Goal: Information Seeking & Learning: Learn about a topic

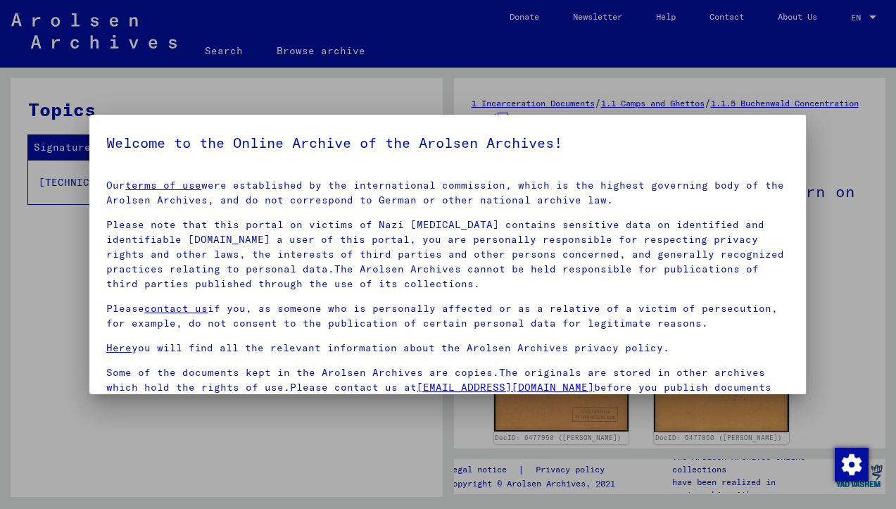
scroll to position [121, 0]
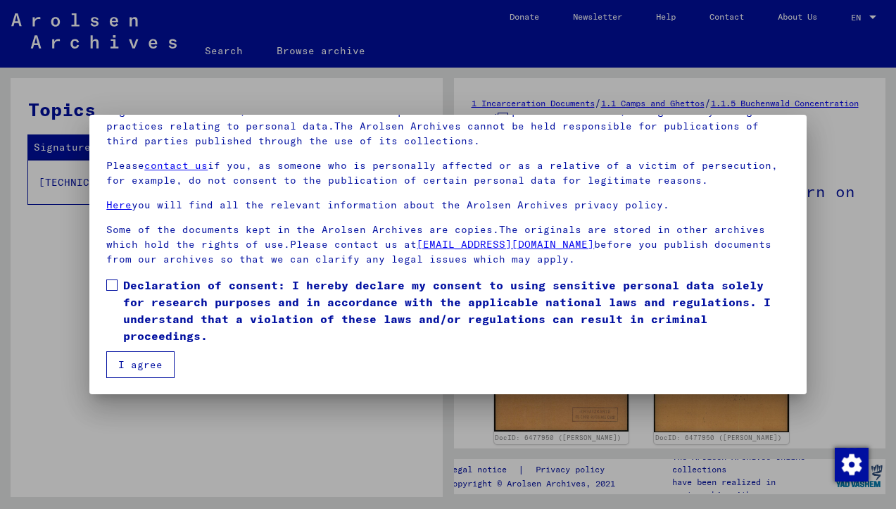
click at [110, 284] on span at bounding box center [111, 284] width 11 height 11
click at [142, 365] on button "I agree" at bounding box center [140, 364] width 68 height 27
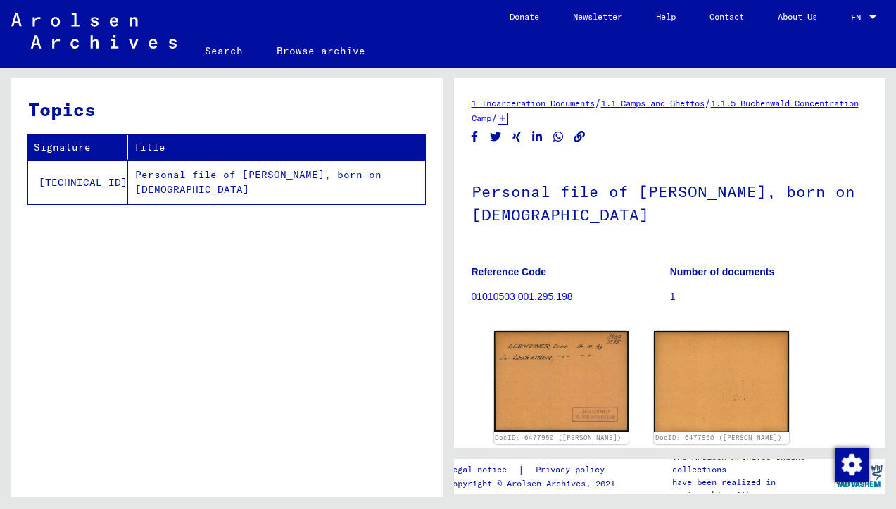
click at [274, 174] on td "Personal file of [PERSON_NAME], born on [DEMOGRAPHIC_DATA]" at bounding box center [276, 182] width 297 height 44
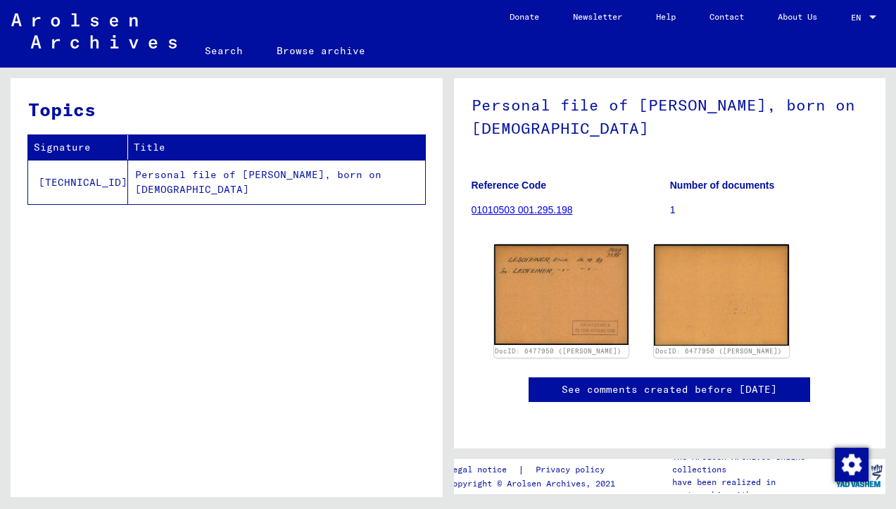
scroll to position [95, 0]
click at [520, 204] on link "01010503 001.295.198" at bounding box center [521, 209] width 101 height 11
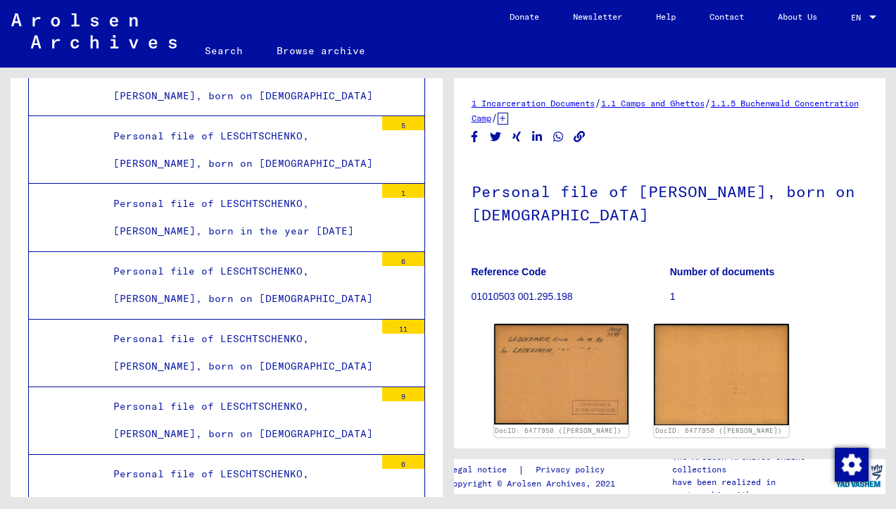
scroll to position [28989, 0]
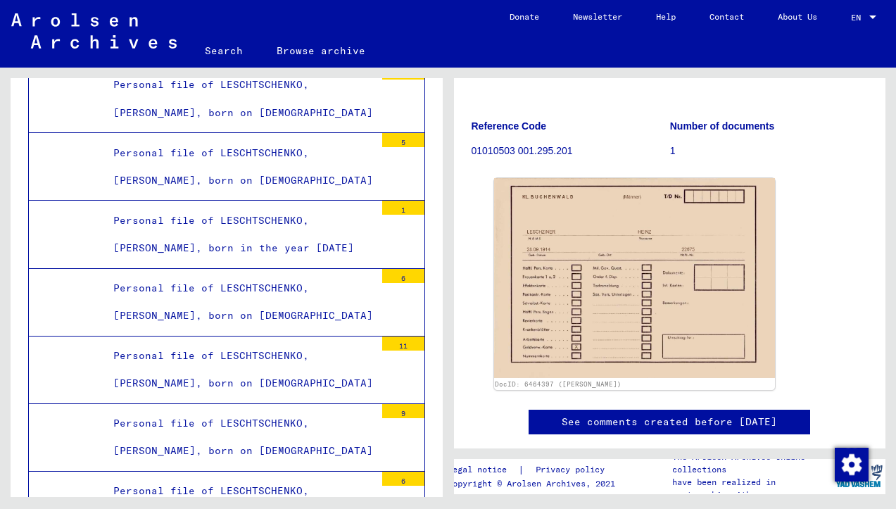
scroll to position [141, 0]
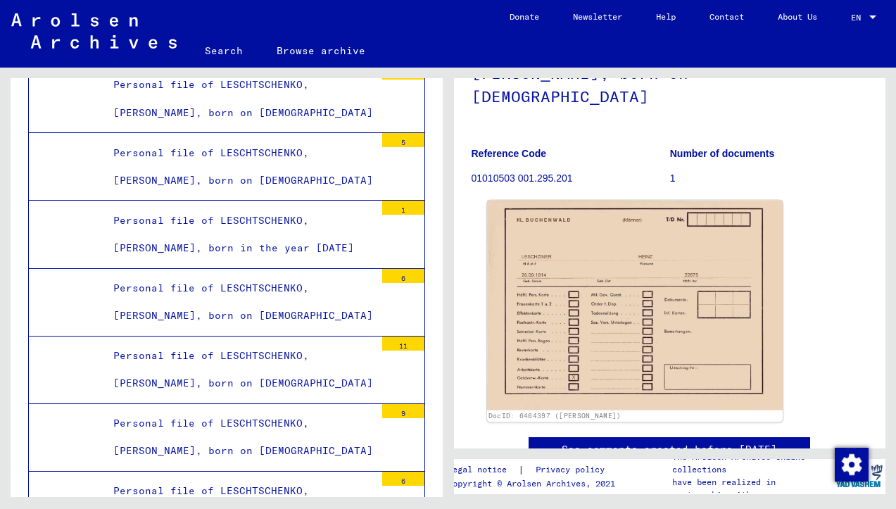
click at [698, 295] on img at bounding box center [634, 306] width 295 height 210
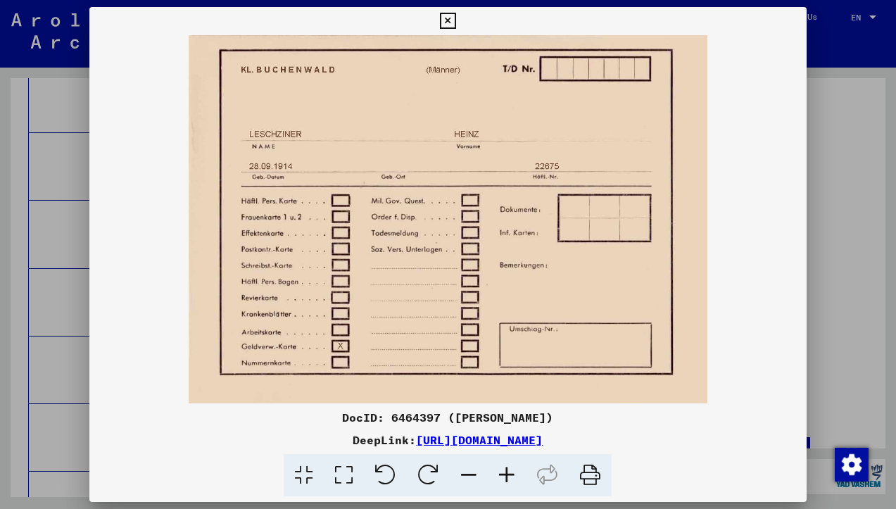
click at [456, 20] on icon at bounding box center [448, 21] width 16 height 17
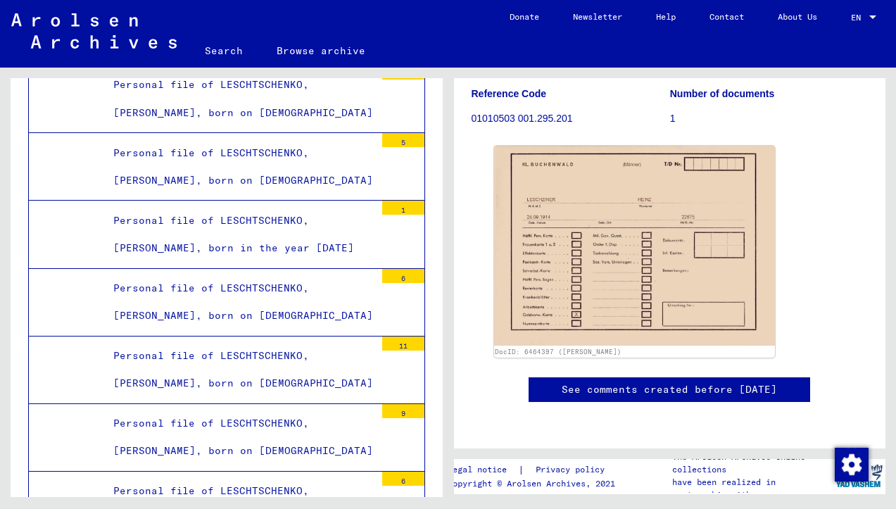
scroll to position [204, 0]
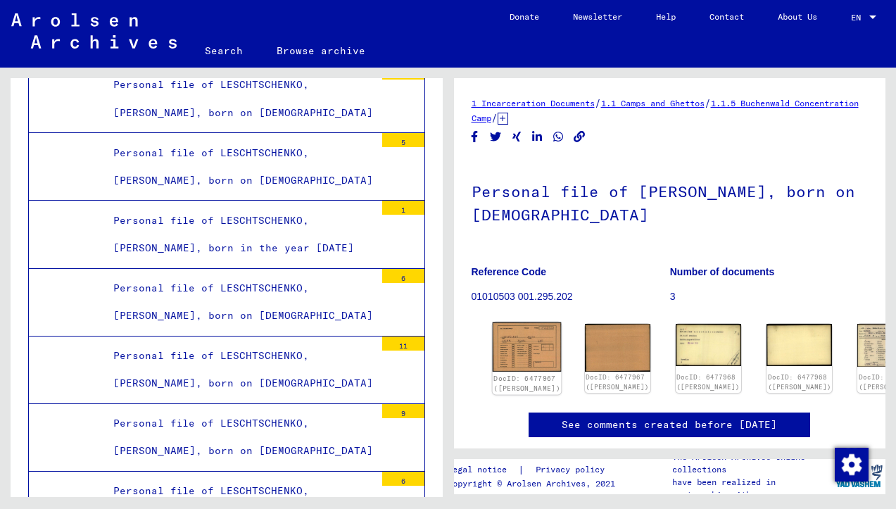
click at [517, 372] on div "DocID: 6477967 ([PERSON_NAME])" at bounding box center [526, 383] width 69 height 23
click at [524, 296] on p "01010503 001.295.202" at bounding box center [570, 296] width 198 height 15
click at [507, 346] on img at bounding box center [526, 346] width 69 height 49
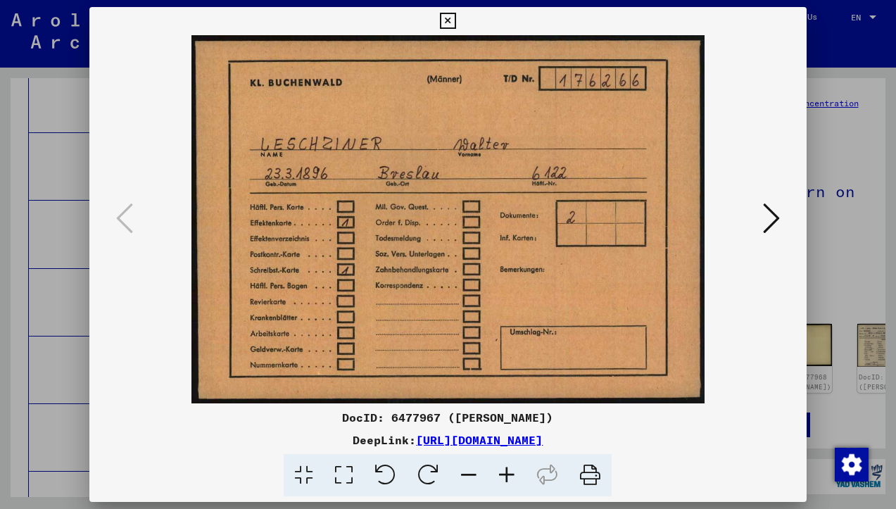
click at [770, 215] on icon at bounding box center [771, 218] width 17 height 34
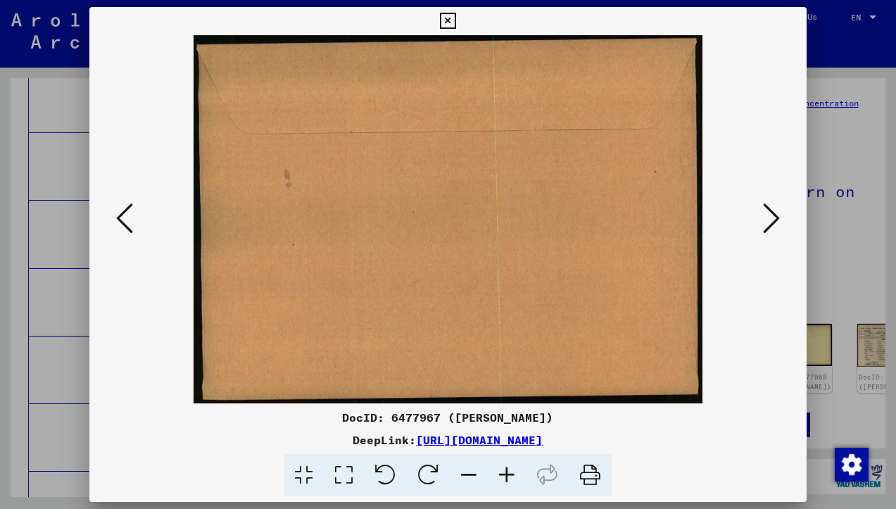
click at [770, 215] on icon at bounding box center [771, 218] width 17 height 34
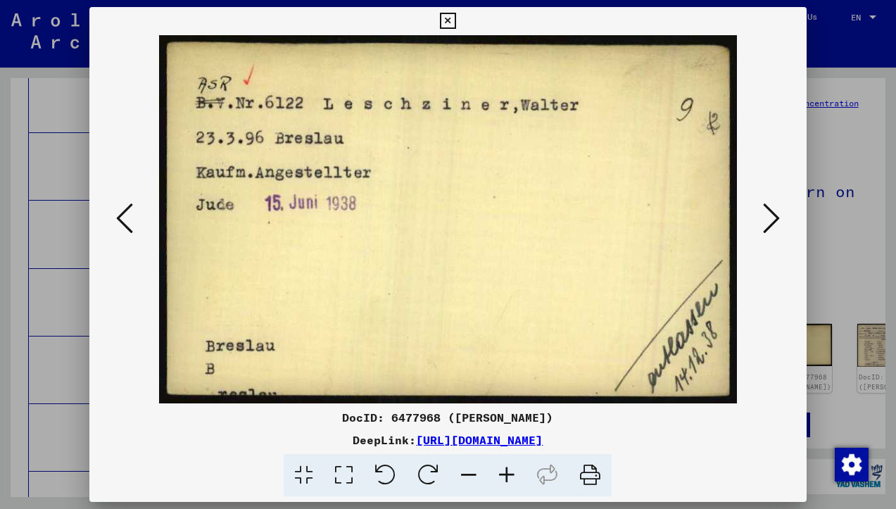
click at [770, 215] on icon at bounding box center [771, 218] width 17 height 34
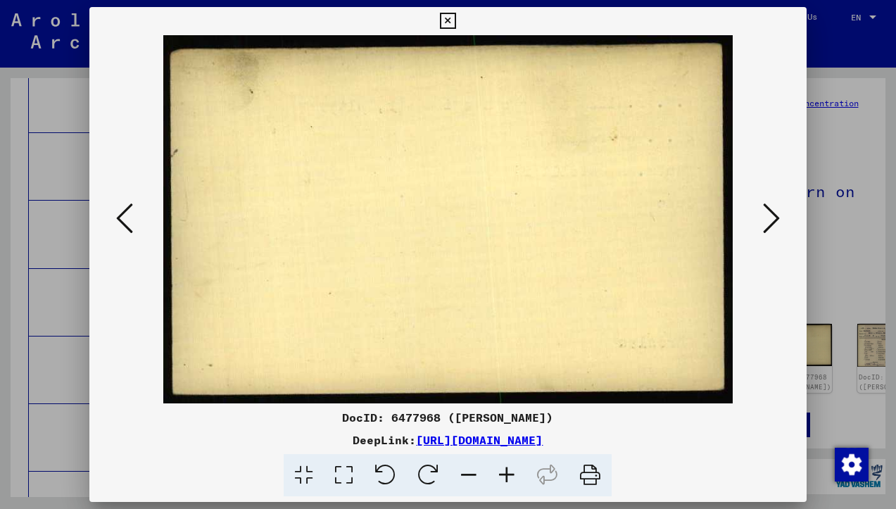
click at [770, 215] on icon at bounding box center [771, 218] width 17 height 34
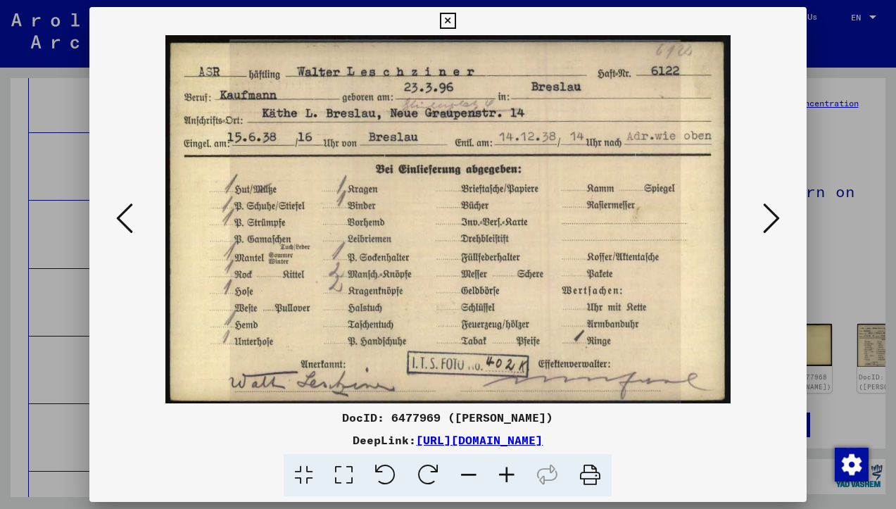
click at [774, 218] on icon at bounding box center [771, 218] width 17 height 34
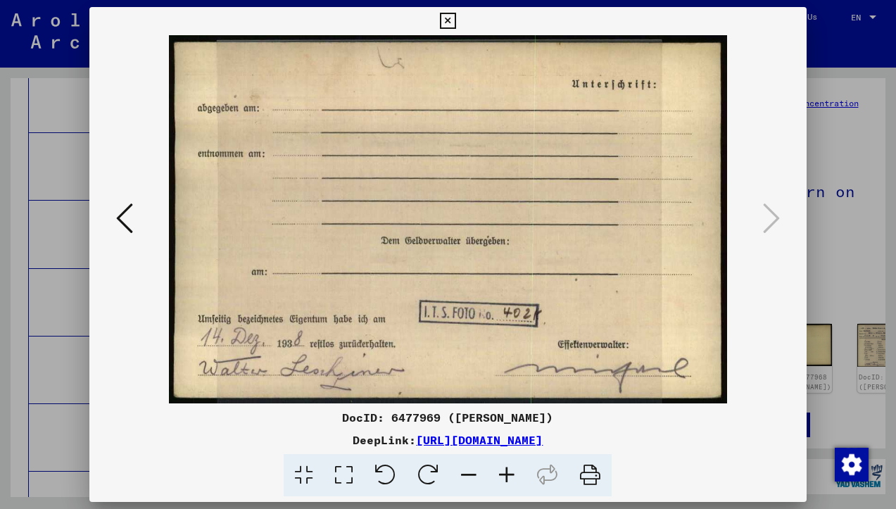
click at [456, 22] on icon at bounding box center [448, 21] width 16 height 17
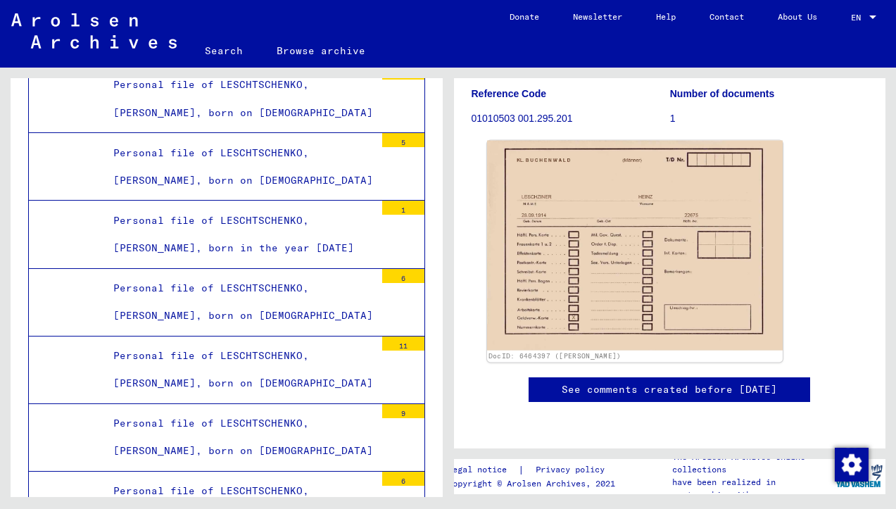
scroll to position [281, 0]
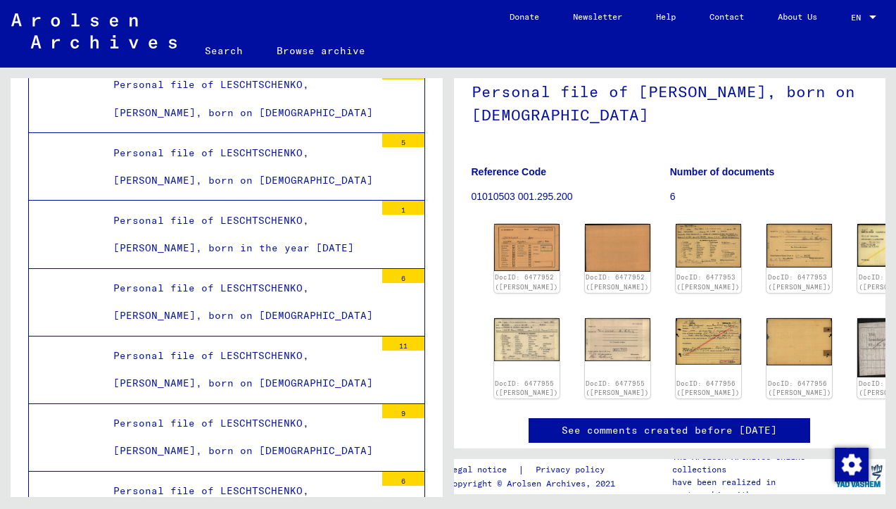
scroll to position [119, 0]
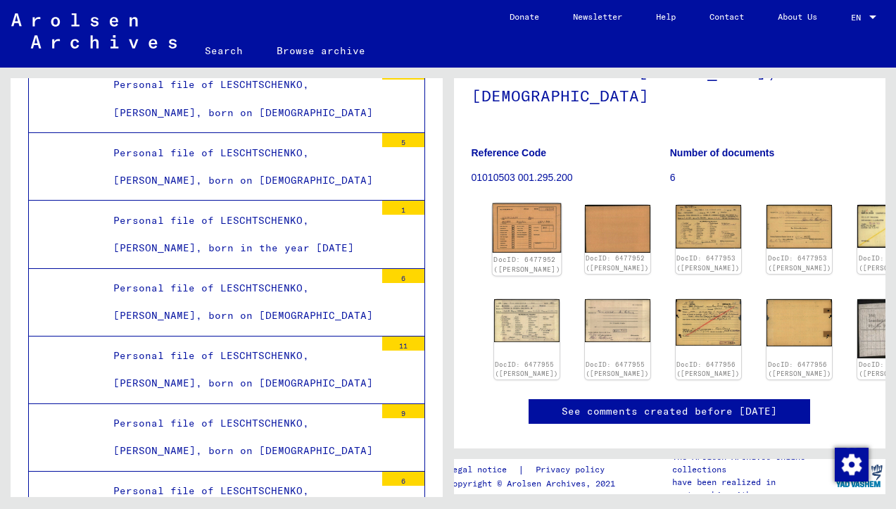
click at [511, 259] on link "DocID: 6477952 ([PERSON_NAME])" at bounding box center [526, 264] width 67 height 18
